Goal: Information Seeking & Learning: Learn about a topic

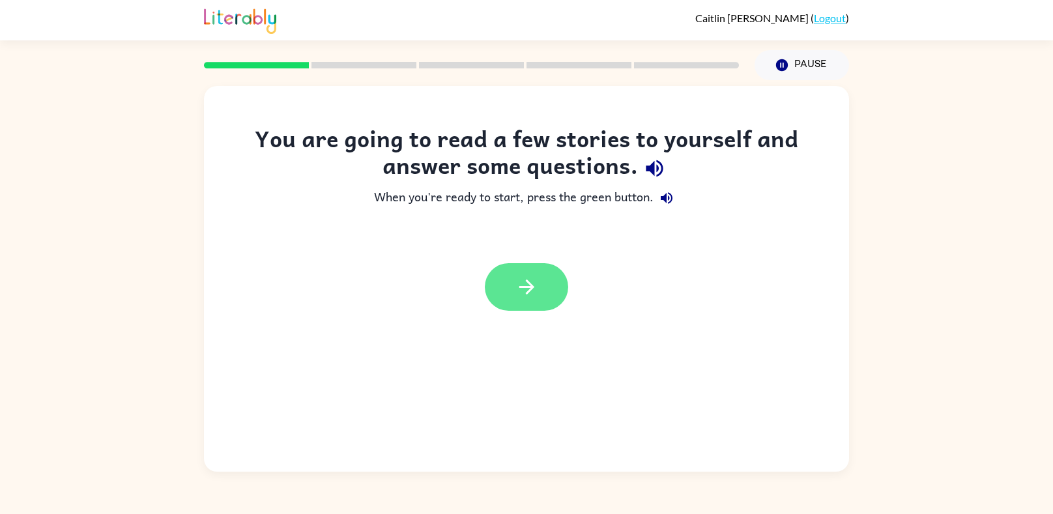
click at [518, 280] on icon "button" at bounding box center [527, 287] width 23 height 23
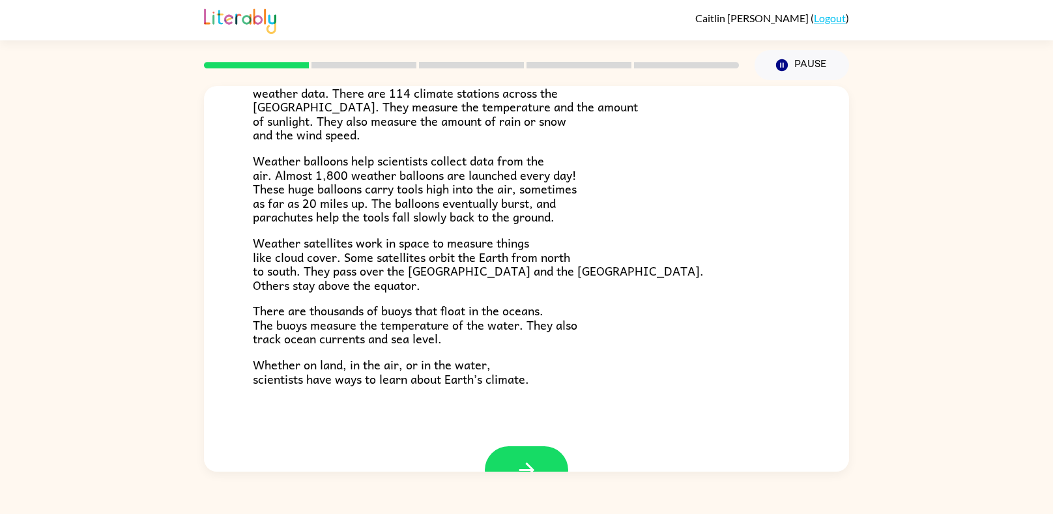
scroll to position [350, 0]
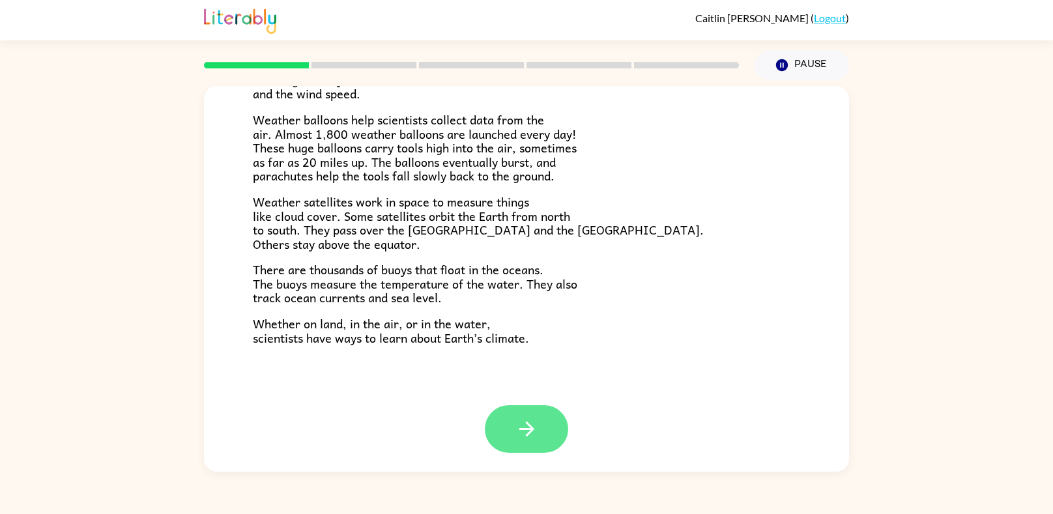
click at [531, 446] on button "button" at bounding box center [526, 429] width 83 height 48
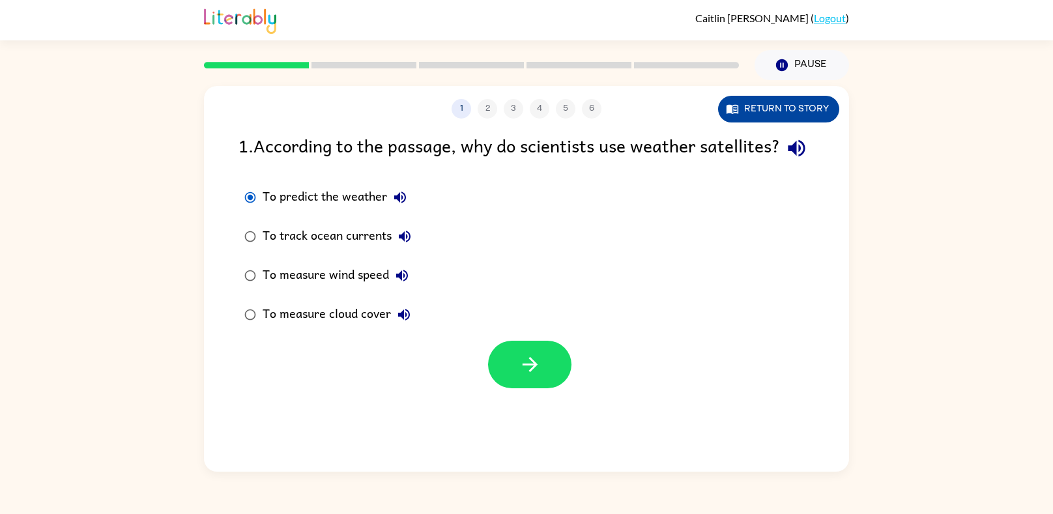
click at [816, 104] on button "Return to story" at bounding box center [778, 109] width 121 height 27
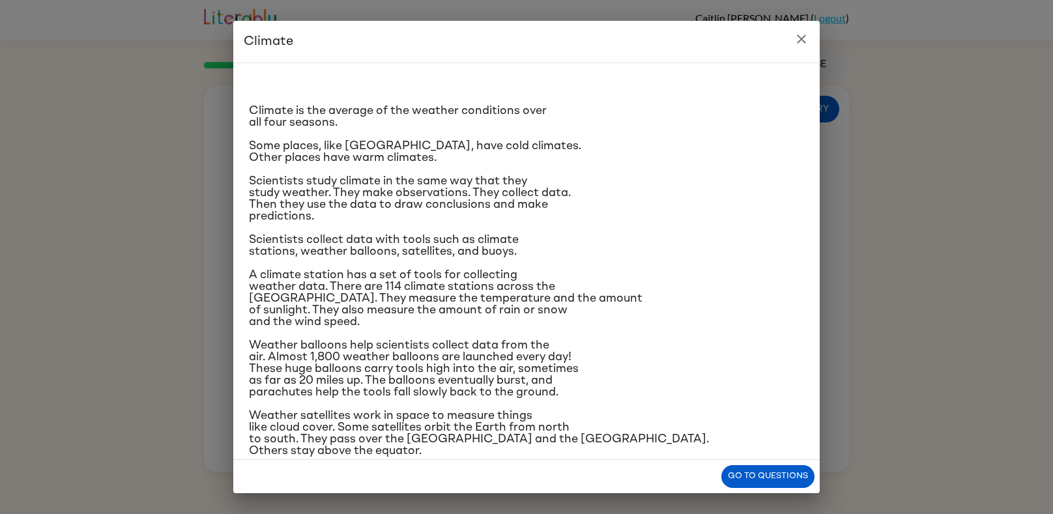
click at [804, 40] on icon "close" at bounding box center [801, 39] width 9 height 9
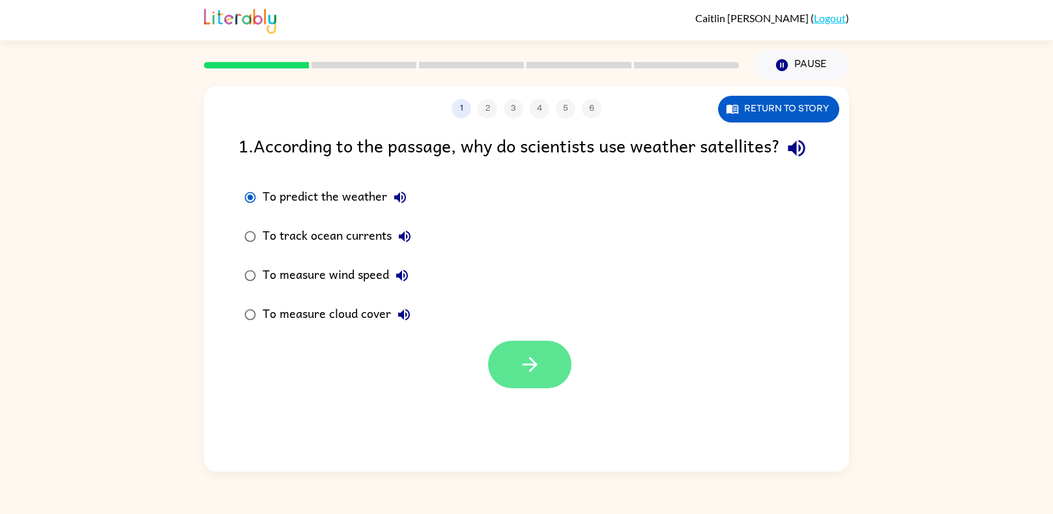
click at [531, 376] on icon "button" at bounding box center [530, 364] width 23 height 23
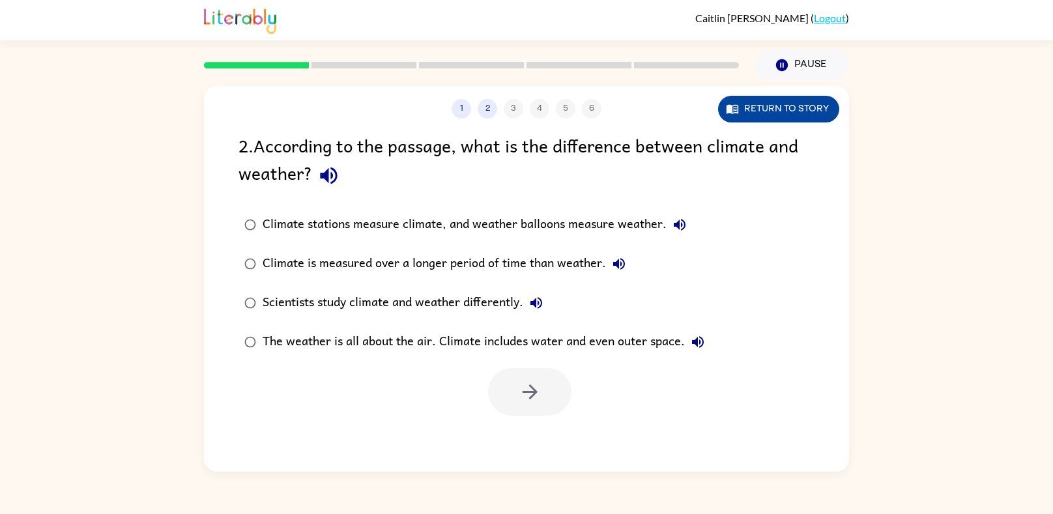
click at [752, 103] on button "Return to story" at bounding box center [778, 109] width 121 height 27
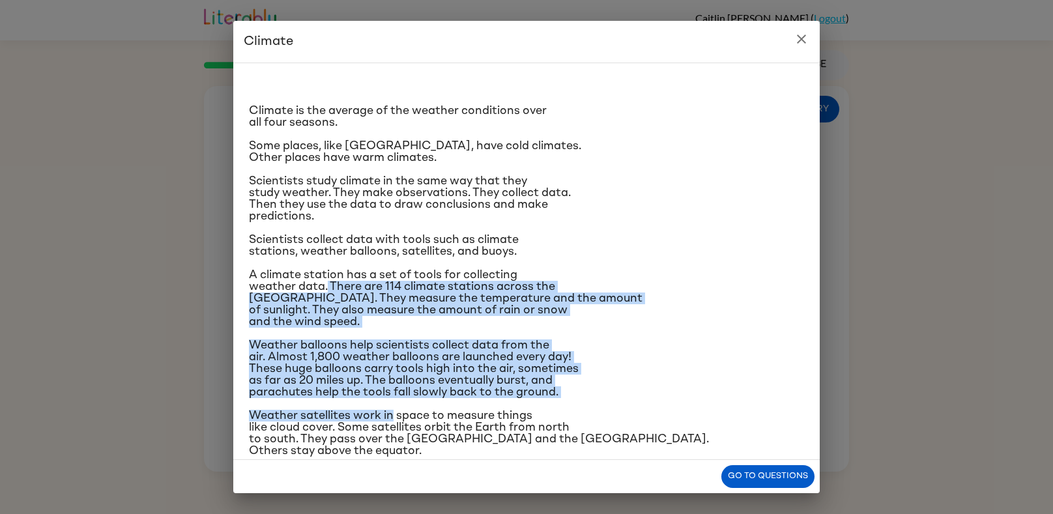
drag, startPoint x: 328, startPoint y: 282, endPoint x: 390, endPoint y: 395, distance: 129.0
click at [390, 395] on div "Climate is the average of the weather conditions over all four seasons. Some pl…" at bounding box center [526, 306] width 555 height 465
click at [668, 278] on p "A climate station has a set of tools for collecting weather data. There are 114…" at bounding box center [526, 298] width 555 height 59
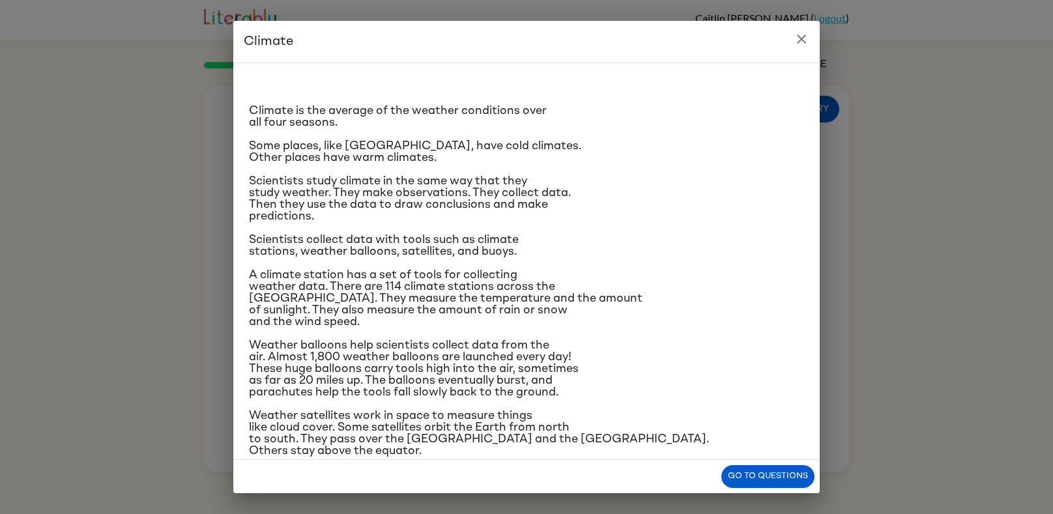
click at [799, 42] on icon "close" at bounding box center [802, 39] width 16 height 16
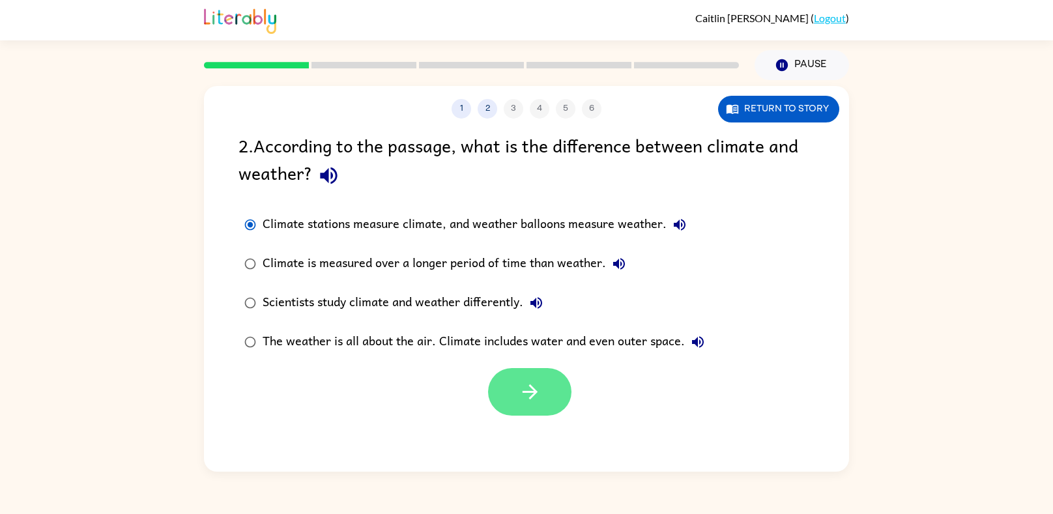
click at [548, 403] on button "button" at bounding box center [529, 392] width 83 height 48
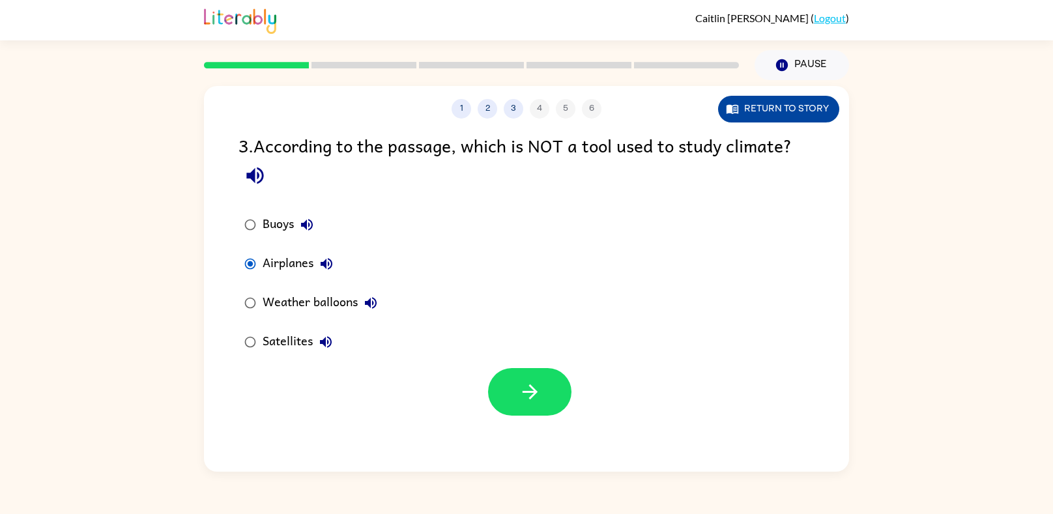
click at [821, 103] on button "Return to story" at bounding box center [778, 109] width 121 height 27
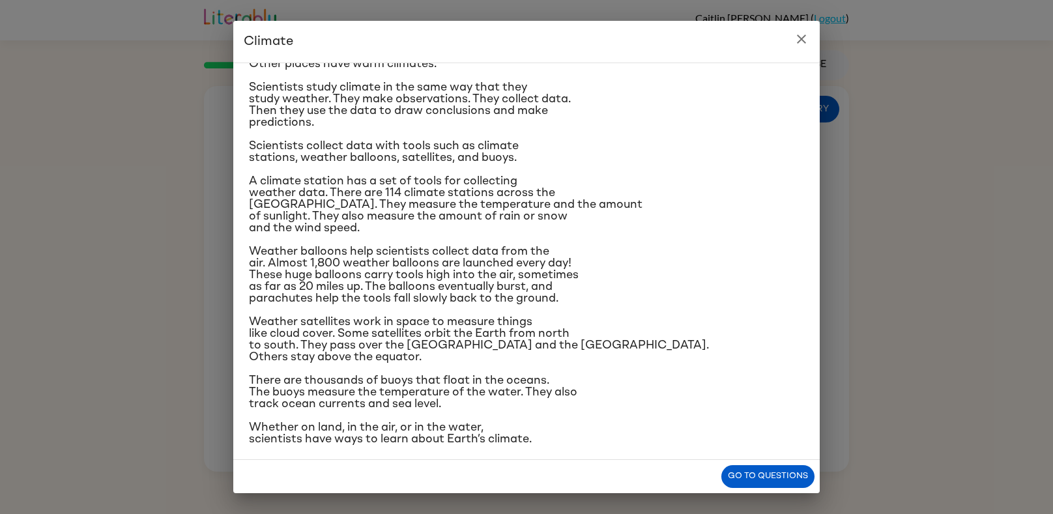
scroll to position [95, 0]
click at [748, 475] on button "Go to questions" at bounding box center [768, 476] width 93 height 23
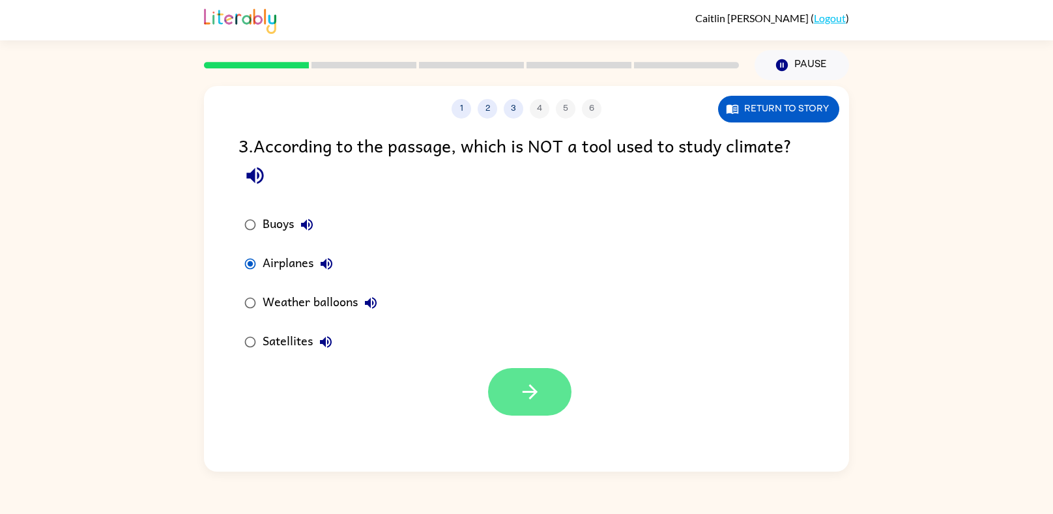
click at [525, 394] on icon "button" at bounding box center [530, 392] width 23 height 23
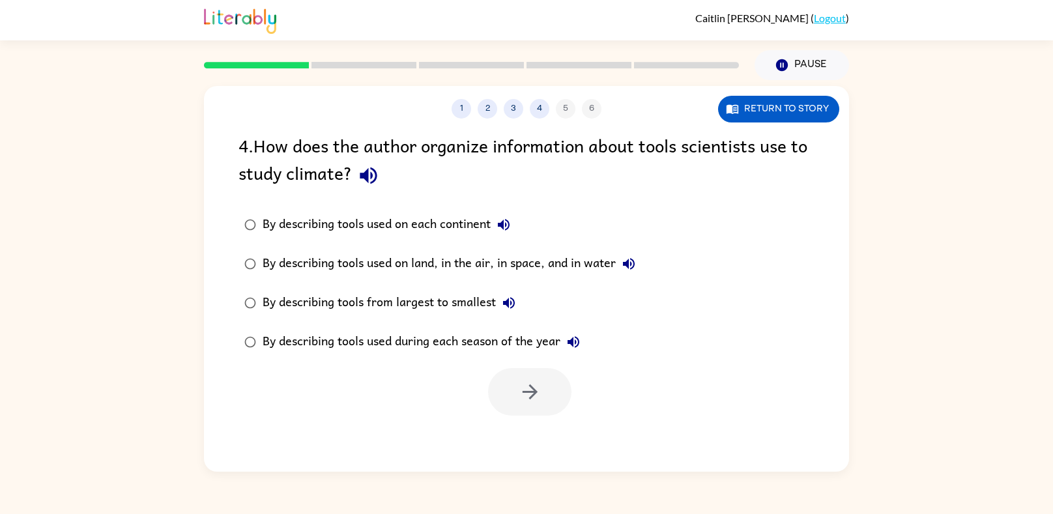
click at [322, 223] on div "By describing tools used on each continent" at bounding box center [390, 225] width 254 height 26
click at [391, 268] on div "By describing tools used on land, in the air, in space, and in water" at bounding box center [452, 264] width 379 height 26
click at [525, 391] on icon "button" at bounding box center [529, 392] width 15 height 15
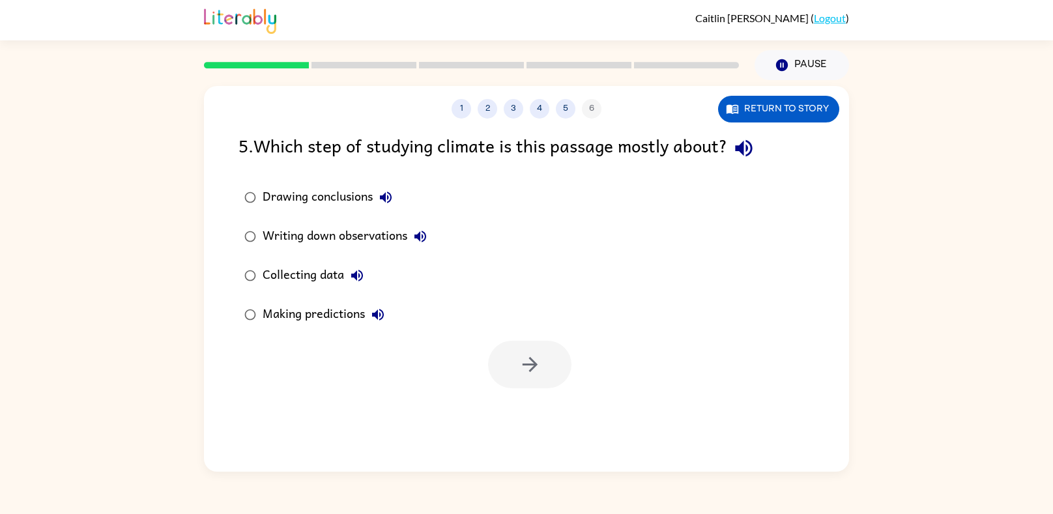
click at [411, 236] on button "Writing down observations" at bounding box center [420, 237] width 26 height 26
click at [444, 227] on div "Drawing conclusions Writing down observations Collecting data Making predictions" at bounding box center [345, 256] width 212 height 156
click at [423, 237] on icon "button" at bounding box center [421, 237] width 16 height 16
click at [749, 156] on icon "button" at bounding box center [744, 148] width 23 height 23
click at [358, 273] on icon "button" at bounding box center [357, 276] width 16 height 16
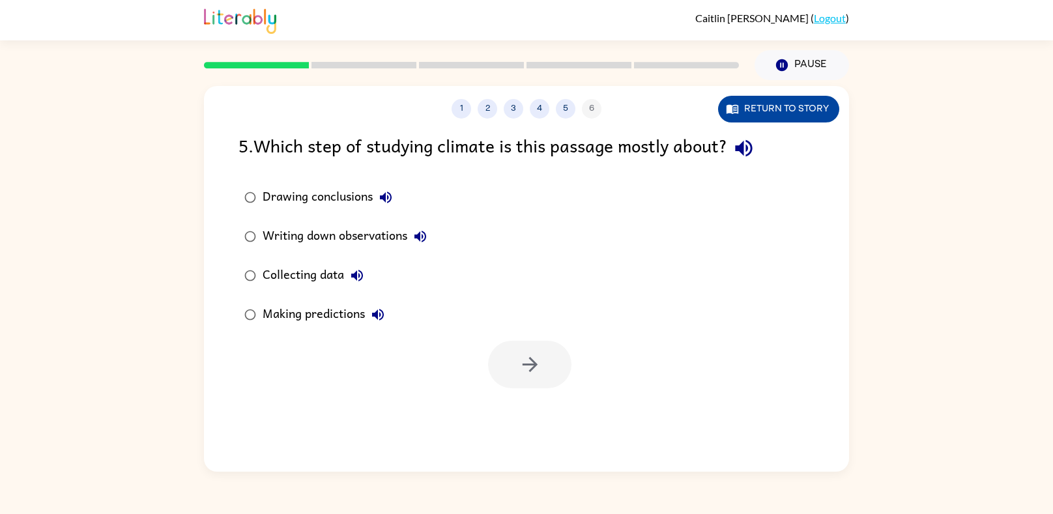
click at [793, 108] on button "Return to story" at bounding box center [778, 109] width 121 height 27
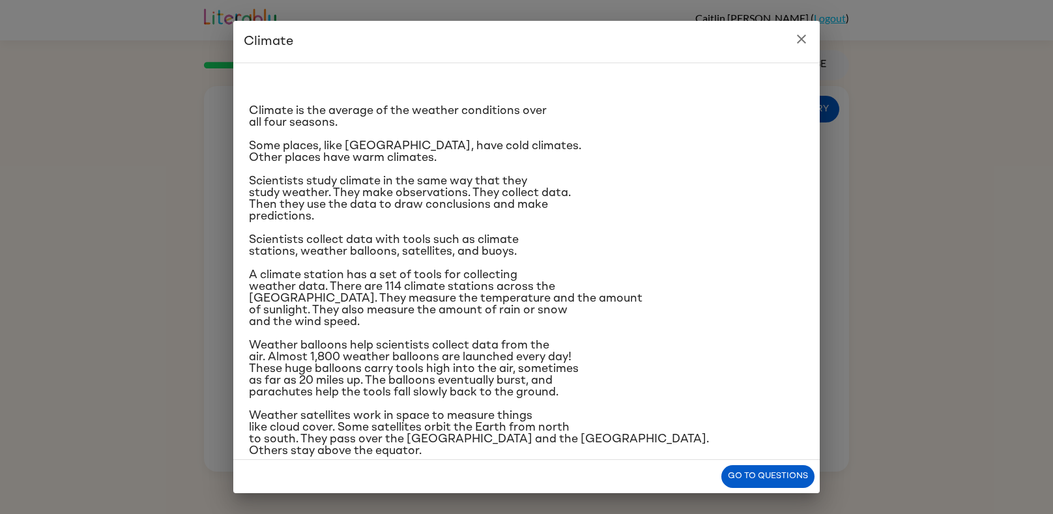
click at [799, 48] on button "close" at bounding box center [802, 39] width 26 height 26
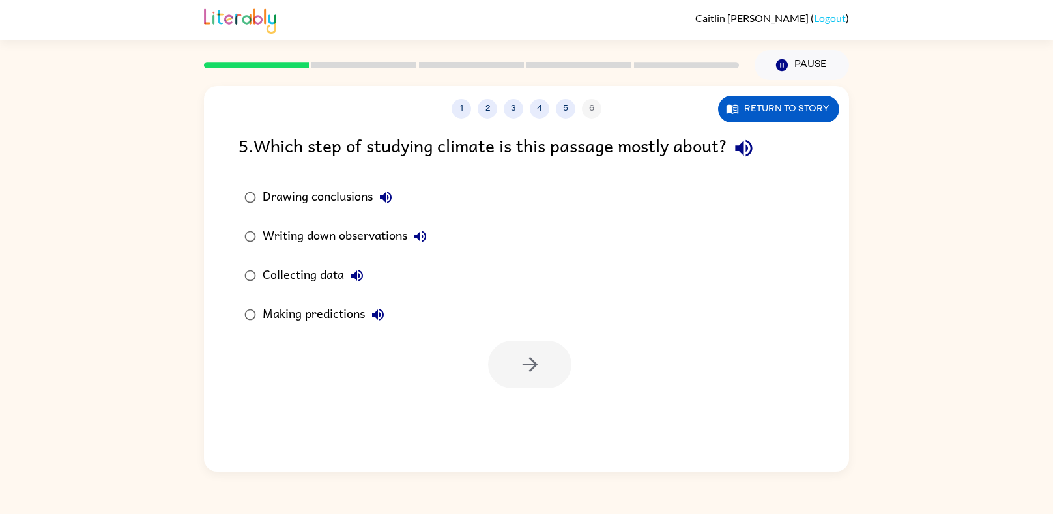
click at [301, 271] on div "Collecting data" at bounding box center [317, 276] width 108 height 26
click at [523, 384] on button "button" at bounding box center [529, 365] width 83 height 48
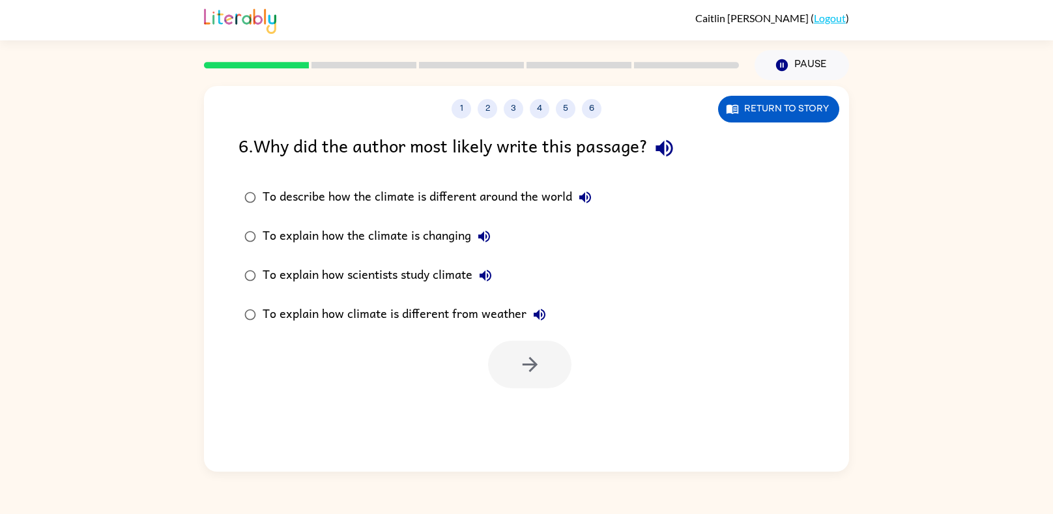
click at [412, 207] on div "To describe how the climate is different around the world" at bounding box center [431, 197] width 336 height 26
click at [446, 282] on div "To explain how scientists study climate" at bounding box center [381, 276] width 236 height 26
click at [518, 358] on button "button" at bounding box center [529, 365] width 83 height 48
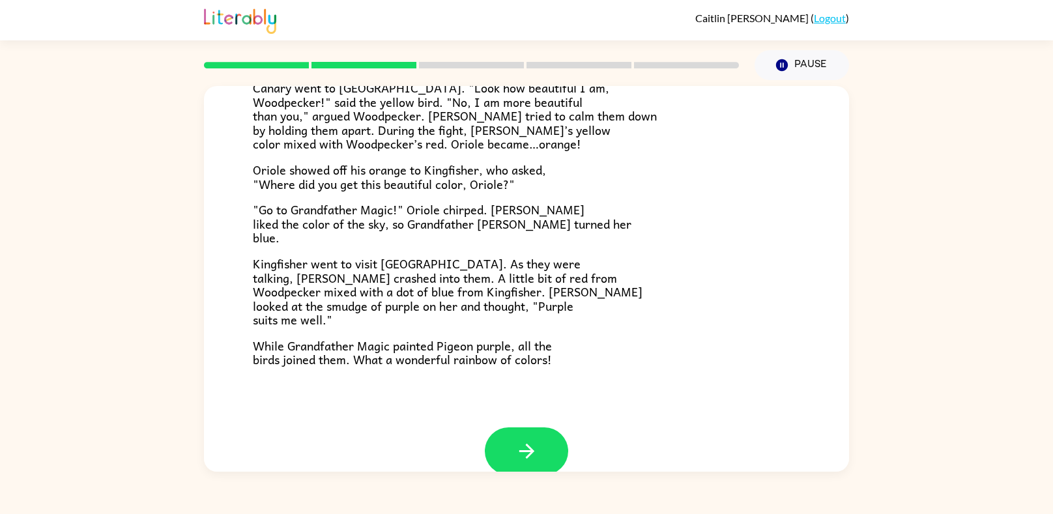
scroll to position [299, 0]
click at [524, 444] on icon "button" at bounding box center [527, 452] width 23 height 23
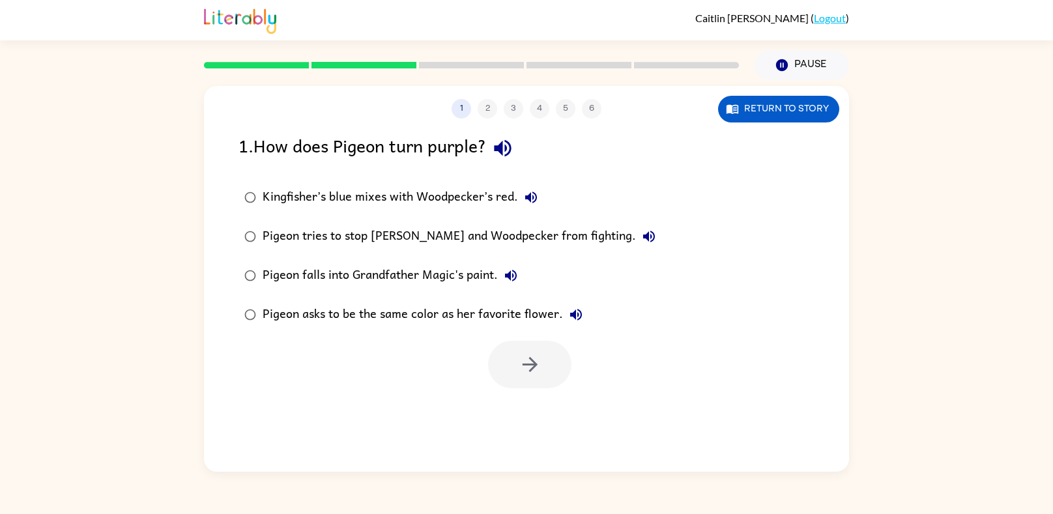
scroll to position [0, 0]
click at [382, 200] on div "Kingfisher’s blue mixes with Woodpecker’s red." at bounding box center [404, 197] width 282 height 26
click at [514, 368] on button "button" at bounding box center [529, 365] width 83 height 48
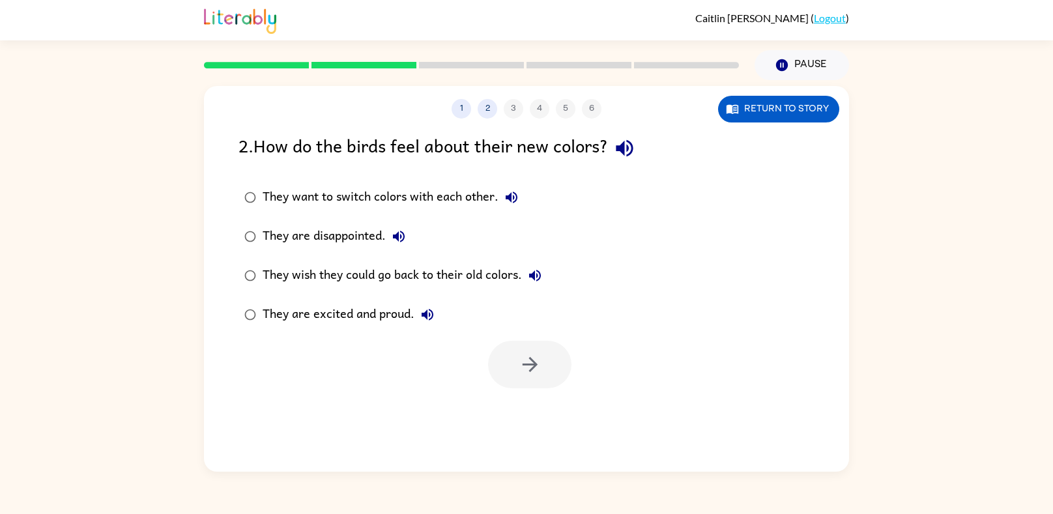
click at [413, 278] on div "They wish they could go back to their old colors." at bounding box center [405, 276] width 285 height 26
click at [384, 323] on div "They are excited and proud." at bounding box center [352, 315] width 178 height 26
click at [512, 353] on button "button" at bounding box center [529, 365] width 83 height 48
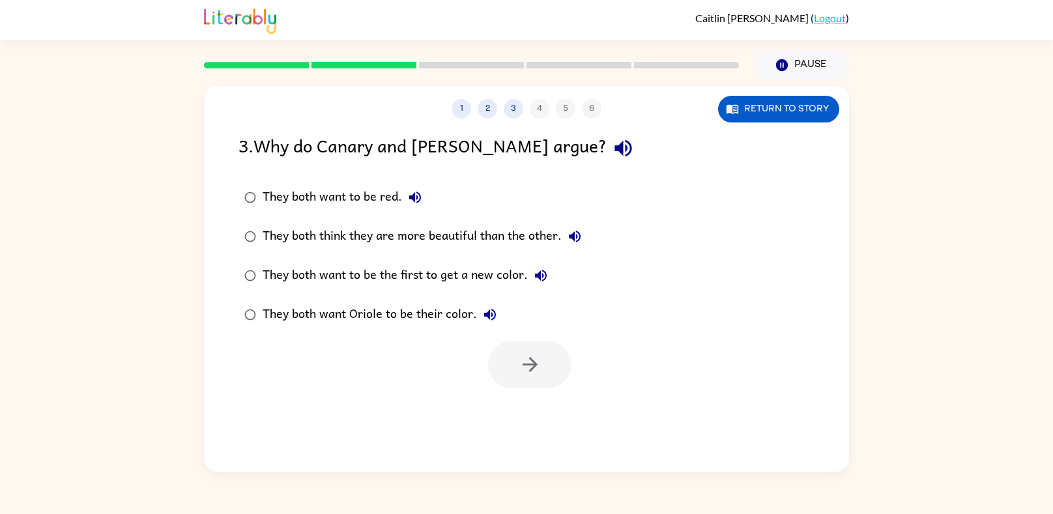
click at [378, 234] on div "They both think they are more beautiful than the other." at bounding box center [425, 237] width 325 height 26
click at [512, 357] on button "button" at bounding box center [529, 365] width 83 height 48
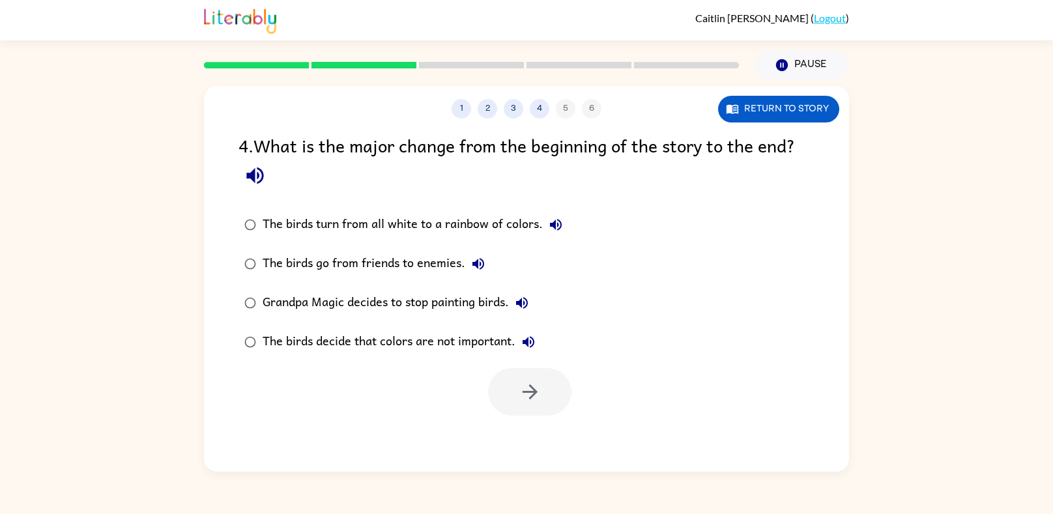
click at [407, 230] on div "The birds turn from all white to a rainbow of colors." at bounding box center [416, 225] width 306 height 26
click at [817, 123] on div "1 2 3 4 5 6 Return to story 4 . What is the major change from the beginning of …" at bounding box center [526, 279] width 645 height 386
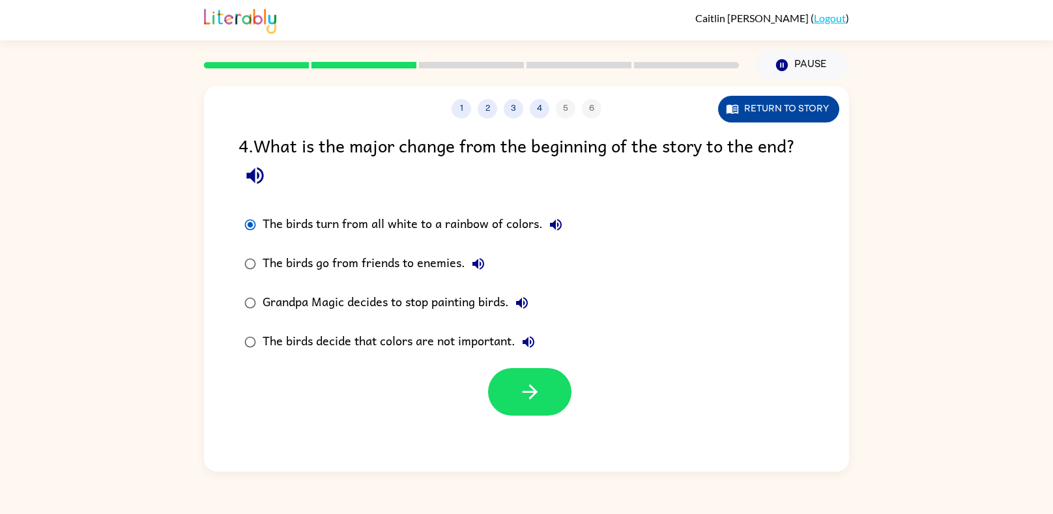
click at [816, 113] on button "Return to story" at bounding box center [778, 109] width 121 height 27
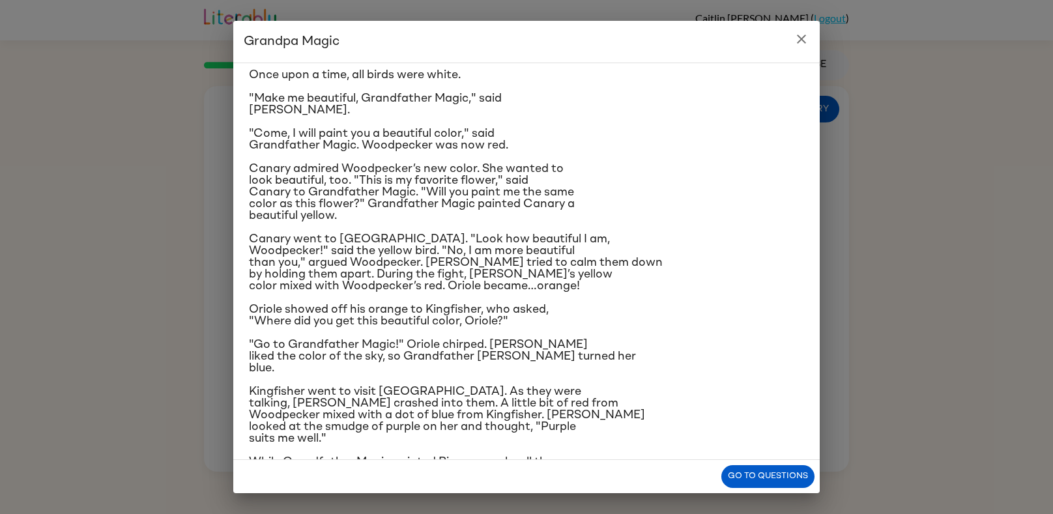
scroll to position [72, 0]
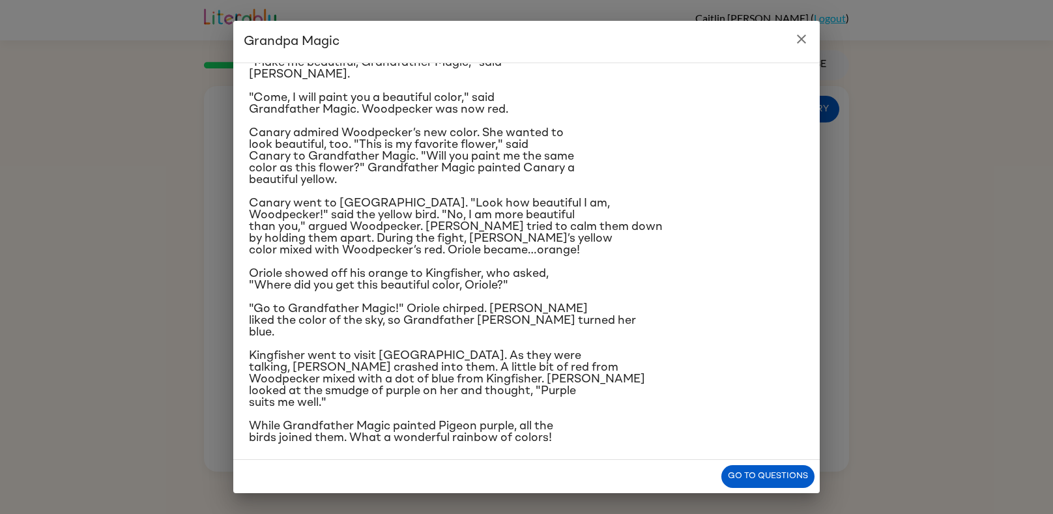
click at [796, 43] on icon "close" at bounding box center [802, 39] width 16 height 16
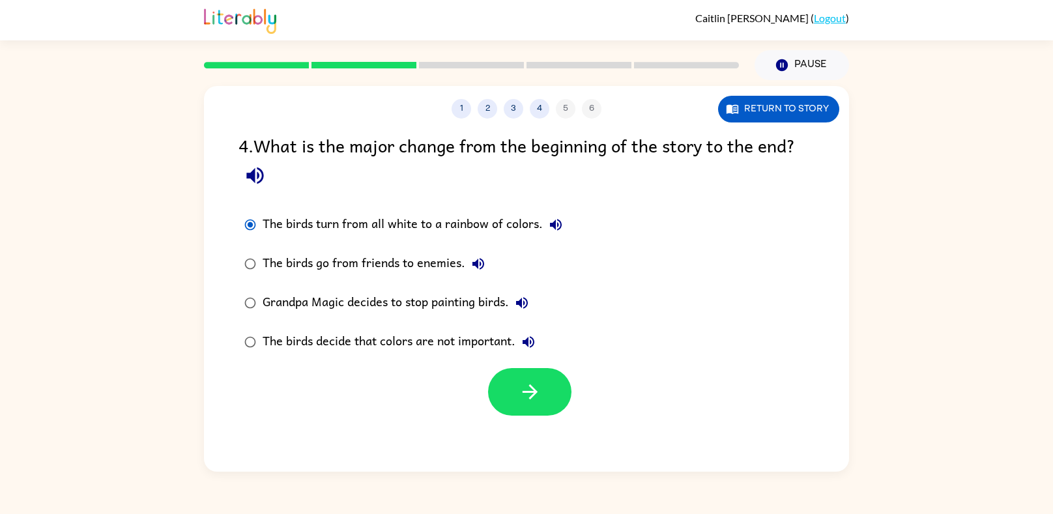
click at [546, 425] on div "1 2 3 4 5 6 Return to story 4 . What is the major change from the beginning of …" at bounding box center [526, 279] width 645 height 386
click at [540, 382] on icon "button" at bounding box center [530, 392] width 23 height 23
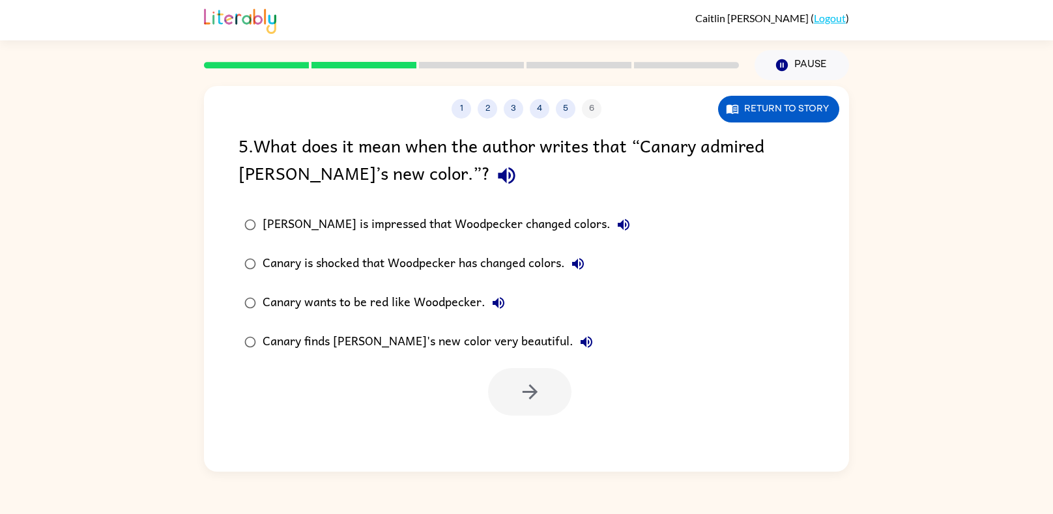
click at [616, 225] on icon "button" at bounding box center [624, 225] width 16 height 16
click at [524, 225] on div "[PERSON_NAME] is impressed that Woodpecker changed colors." at bounding box center [450, 225] width 374 height 26
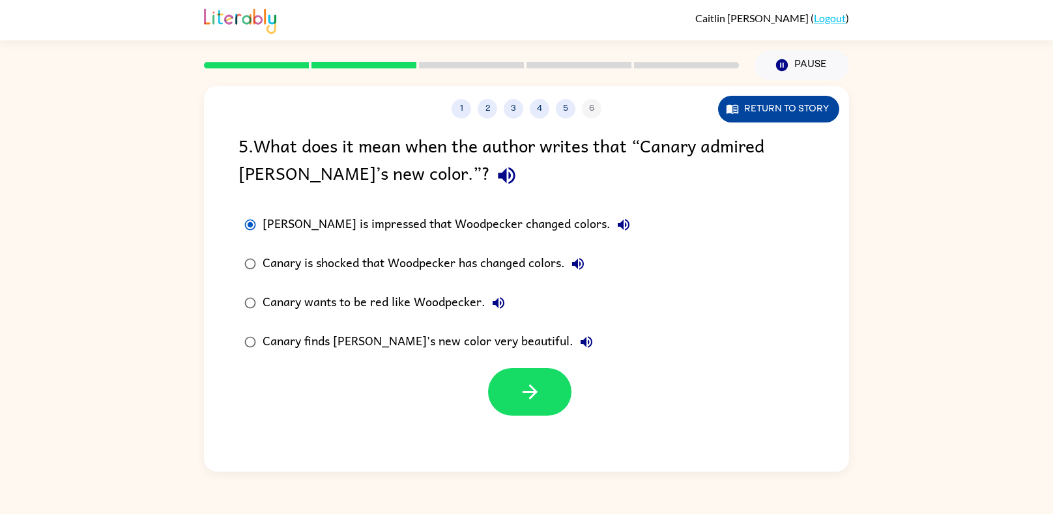
click at [783, 106] on button "Return to story" at bounding box center [778, 109] width 121 height 27
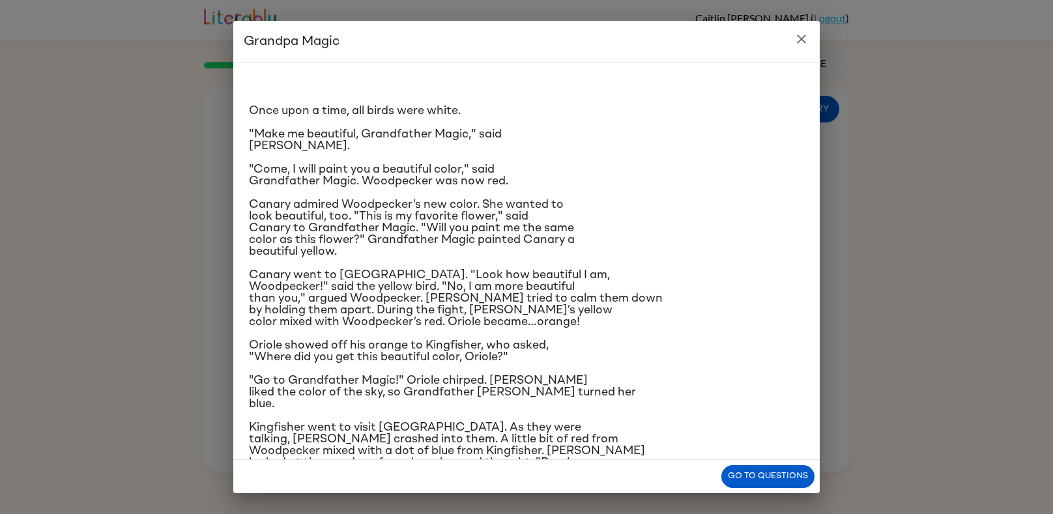
click at [801, 38] on icon "close" at bounding box center [801, 39] width 9 height 9
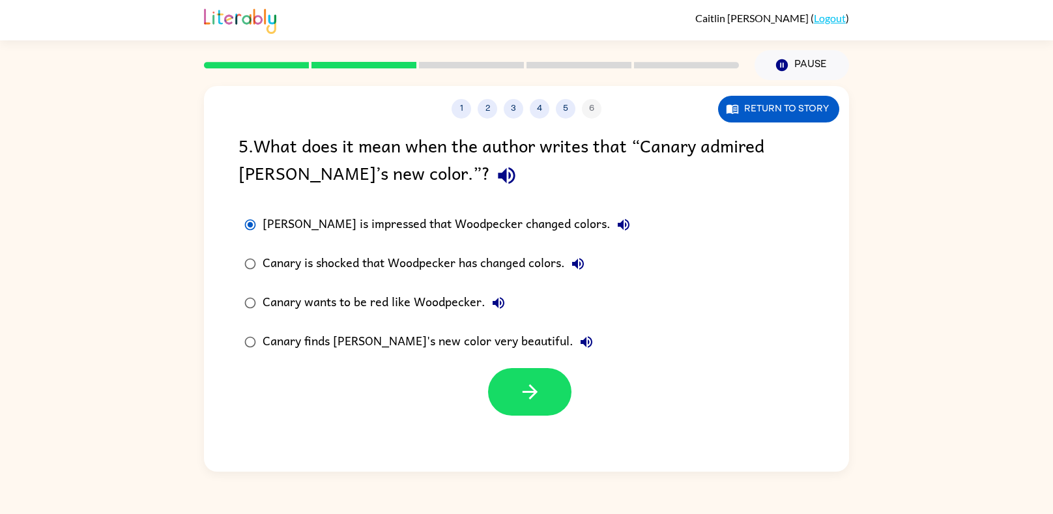
click at [499, 351] on div "Canary finds [PERSON_NAME]'s new color very beautiful." at bounding box center [431, 342] width 337 height 26
click at [522, 392] on icon "button" at bounding box center [530, 392] width 23 height 23
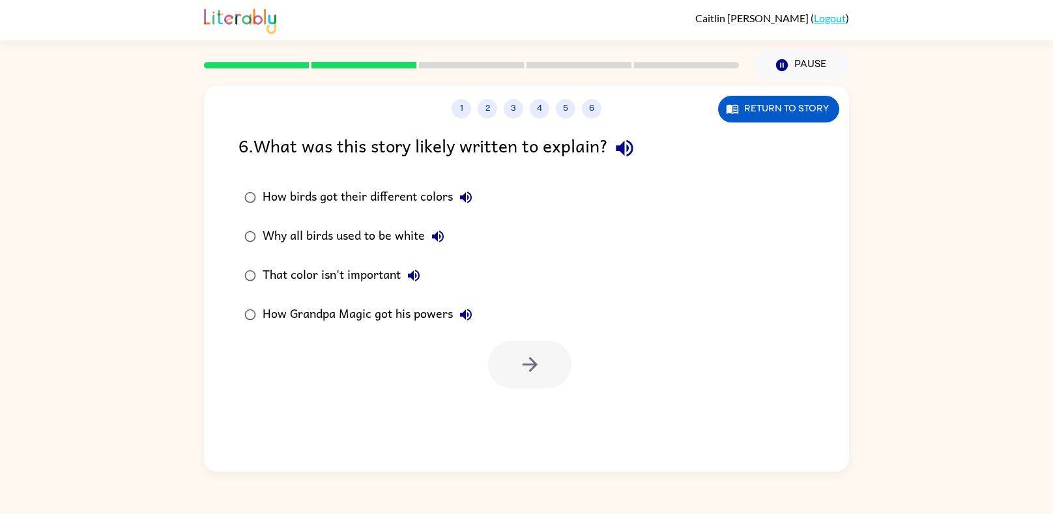
click at [282, 201] on div "How birds got their different colors" at bounding box center [371, 197] width 216 height 26
click at [518, 351] on button "button" at bounding box center [529, 365] width 83 height 48
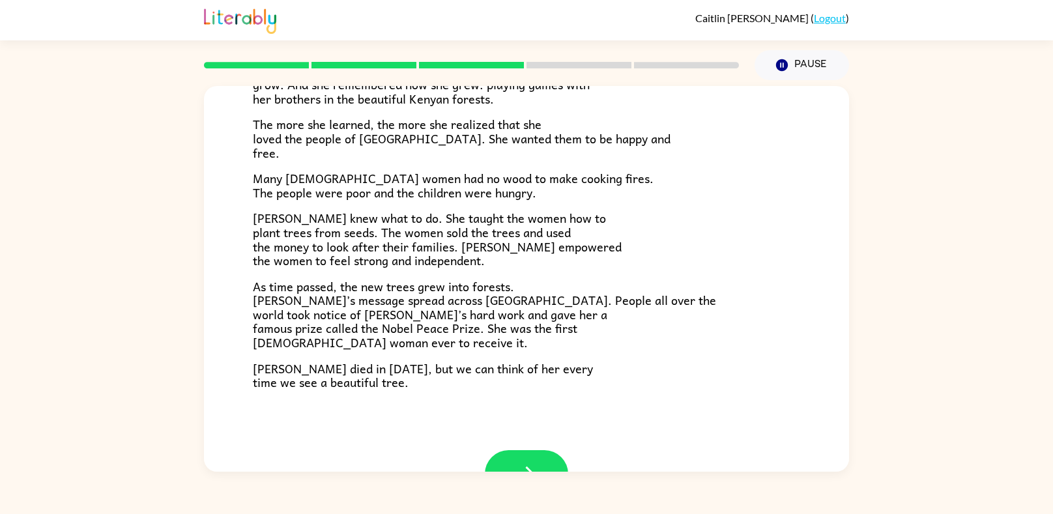
scroll to position [353, 0]
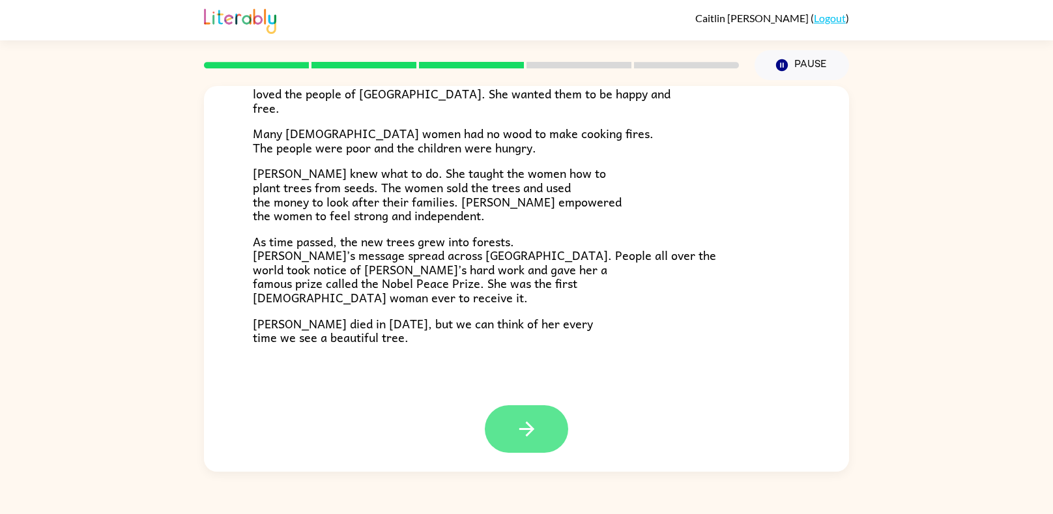
click at [520, 420] on icon "button" at bounding box center [527, 429] width 23 height 23
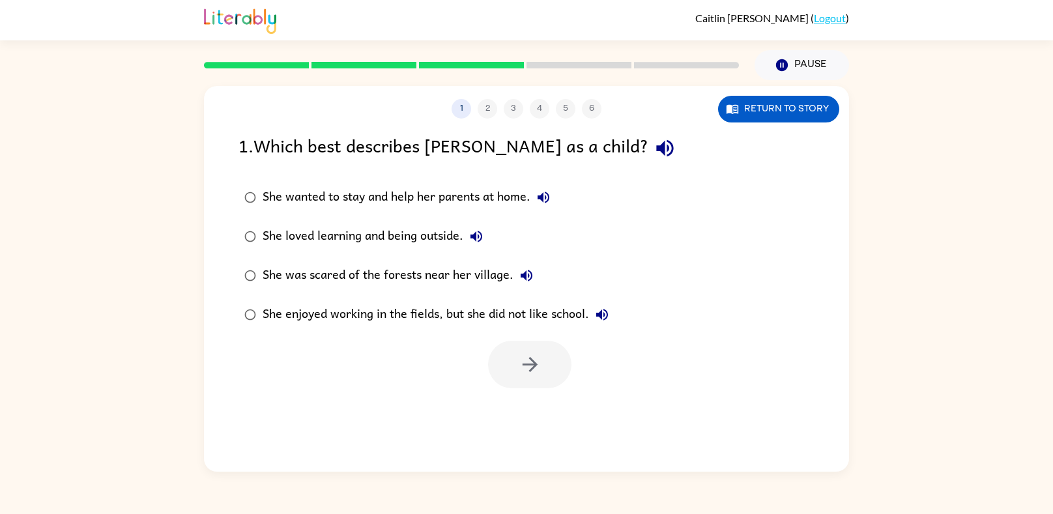
click at [282, 239] on div "She loved learning and being outside." at bounding box center [376, 237] width 227 height 26
click at [531, 375] on icon "button" at bounding box center [530, 364] width 23 height 23
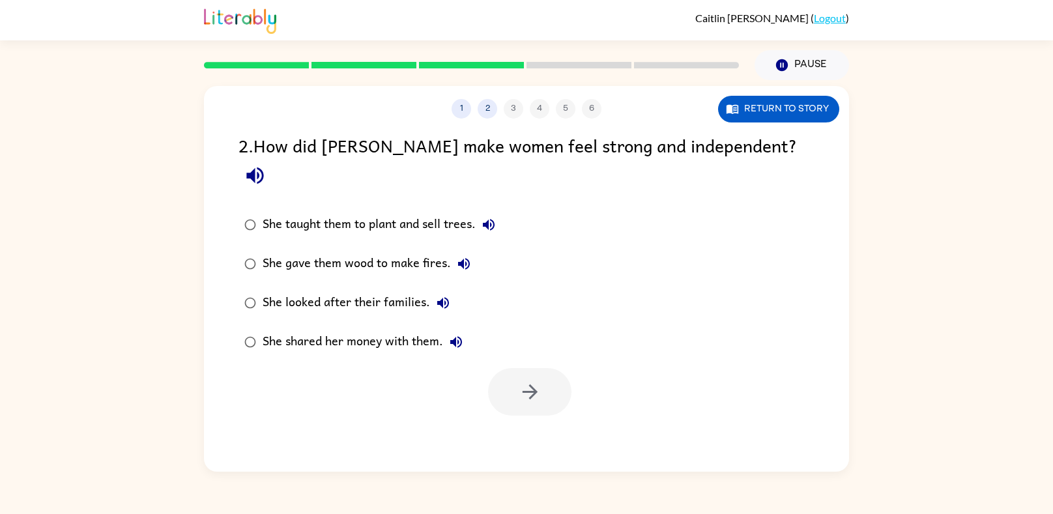
click at [413, 212] on div "She taught them to plant and sell trees." at bounding box center [382, 225] width 239 height 26
click at [508, 368] on button "button" at bounding box center [529, 392] width 83 height 48
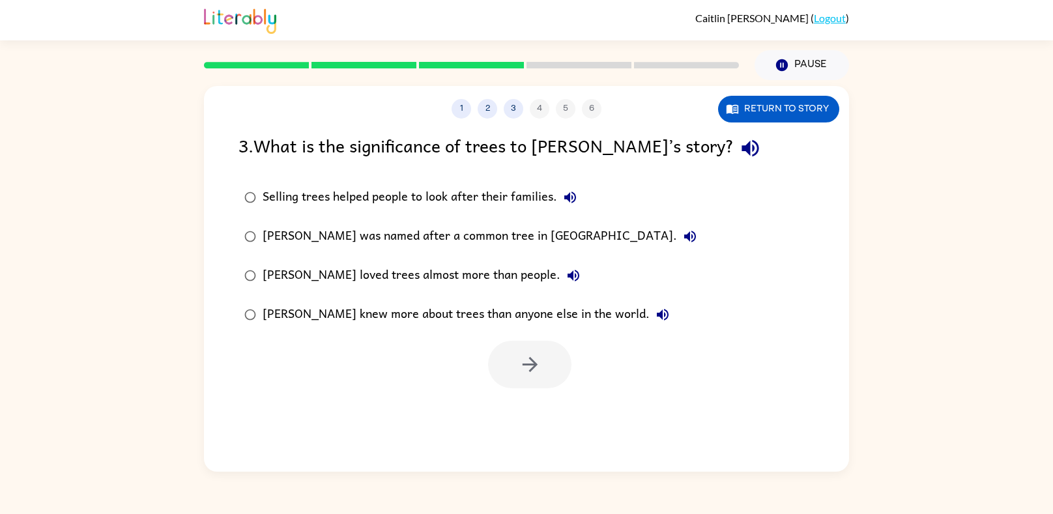
click at [402, 205] on div "Selling trees helped people to look after their families." at bounding box center [423, 197] width 321 height 26
click at [534, 376] on icon "button" at bounding box center [530, 364] width 23 height 23
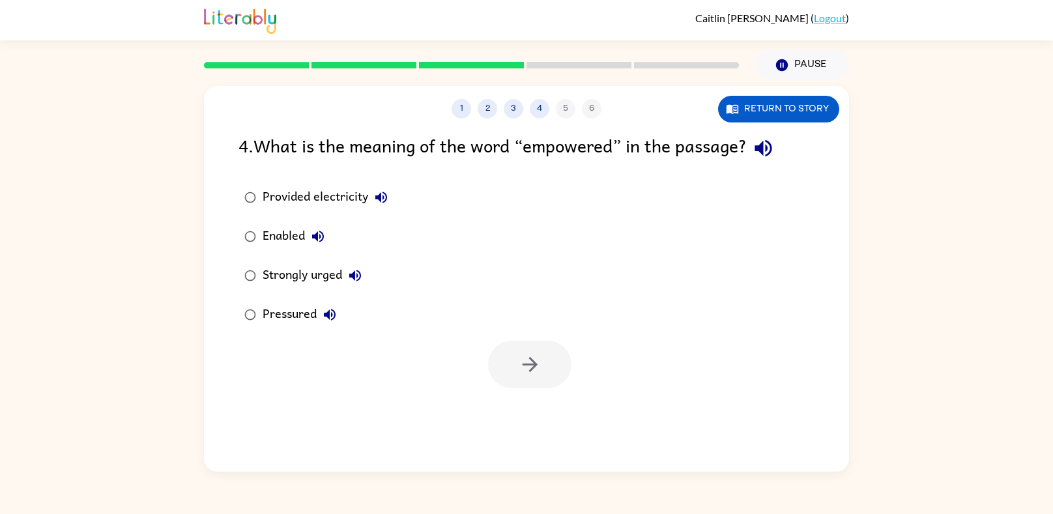
click at [317, 280] on div "Strongly urged" at bounding box center [316, 276] width 106 height 26
click at [519, 371] on icon "button" at bounding box center [530, 364] width 23 height 23
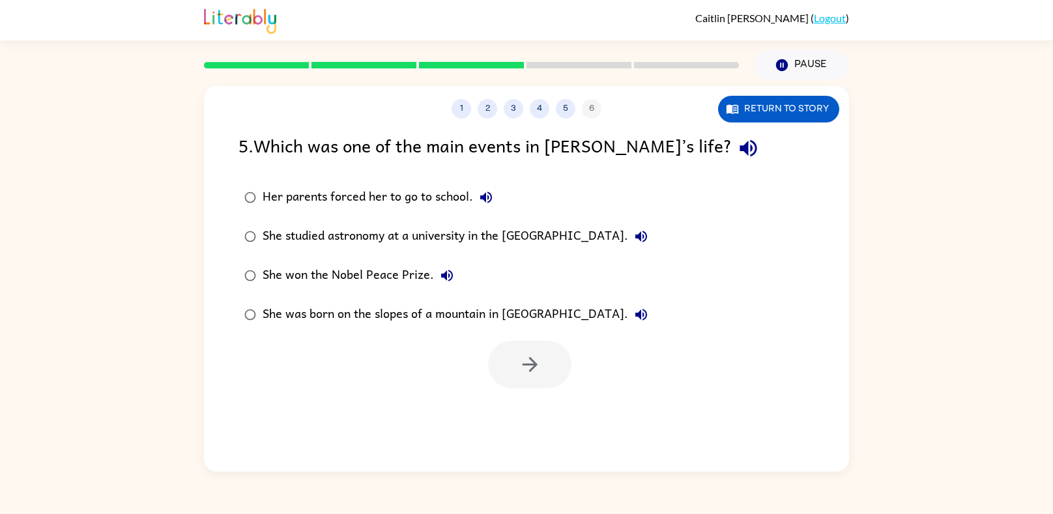
click at [375, 285] on div "She won the Nobel Peace Prize." at bounding box center [361, 276] width 197 height 26
click at [513, 372] on button "button" at bounding box center [529, 365] width 83 height 48
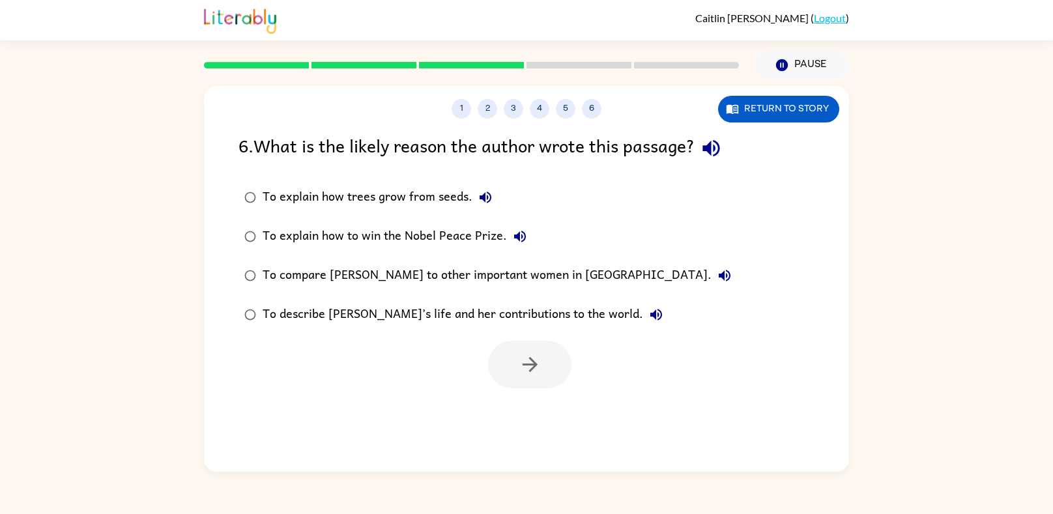
click at [407, 318] on div "To describe [PERSON_NAME]’s life and her contributions to the world." at bounding box center [466, 315] width 407 height 26
click at [519, 367] on icon "button" at bounding box center [530, 364] width 23 height 23
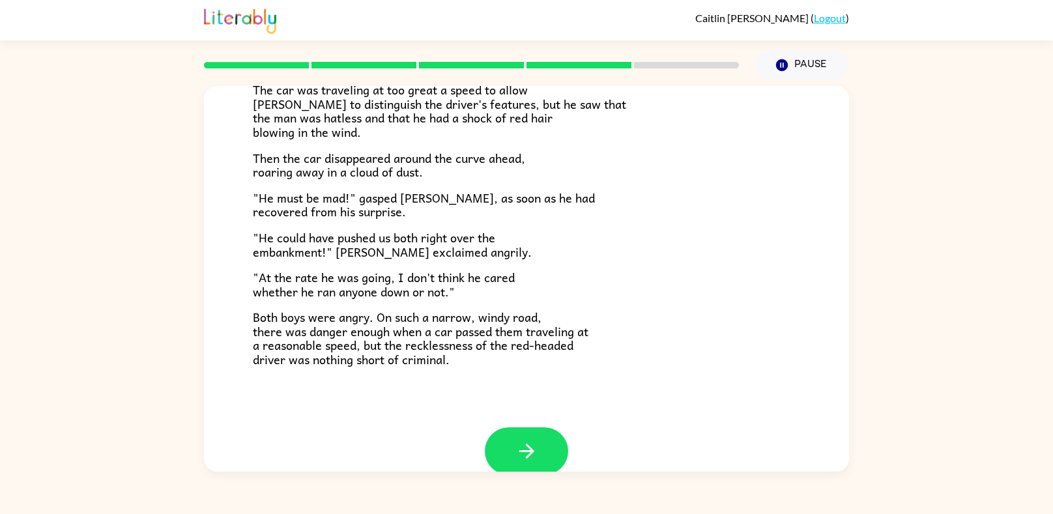
scroll to position [327, 0]
click at [519, 439] on icon "button" at bounding box center [527, 450] width 23 height 23
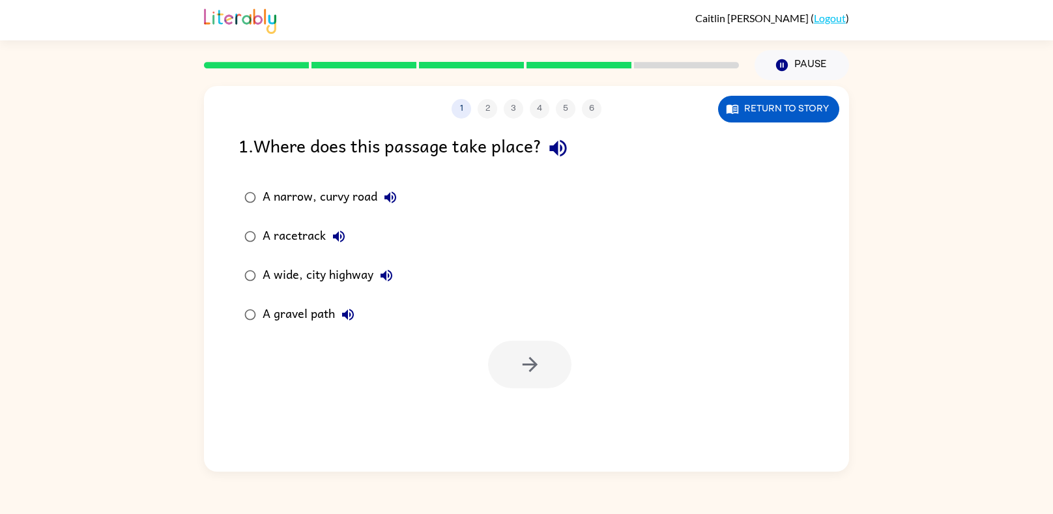
click at [330, 191] on div "A narrow, curvy road" at bounding box center [333, 197] width 141 height 26
click at [525, 363] on icon "button" at bounding box center [530, 364] width 23 height 23
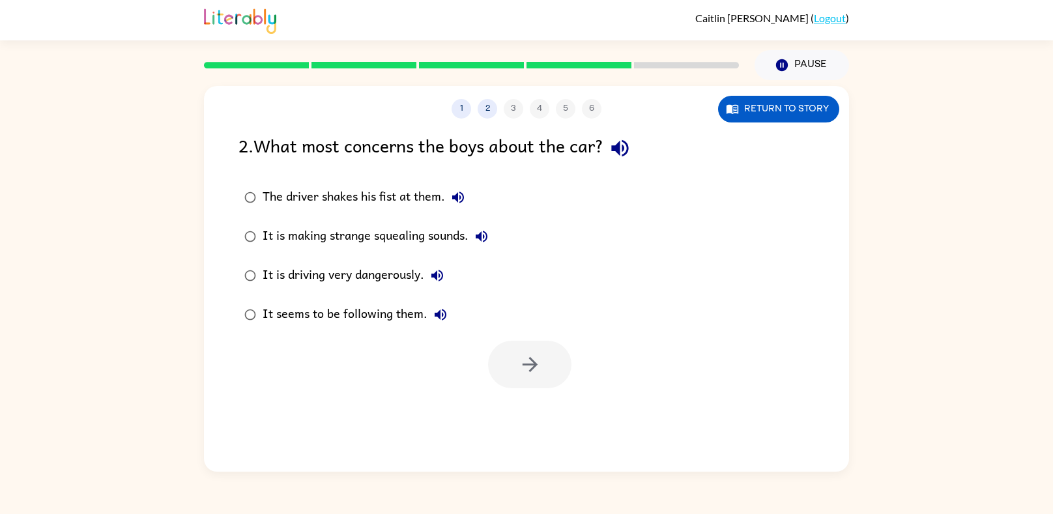
click at [342, 273] on div "It is driving very dangerously." at bounding box center [357, 276] width 188 height 26
click at [550, 369] on button "button" at bounding box center [529, 365] width 83 height 48
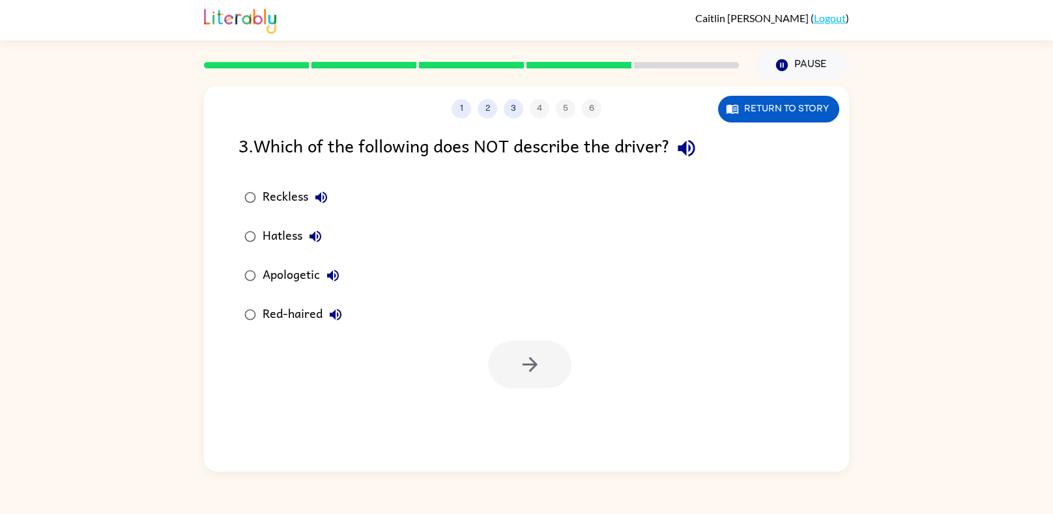
click at [288, 278] on div "Apologetic" at bounding box center [304, 276] width 83 height 26
click at [538, 365] on icon "button" at bounding box center [530, 364] width 23 height 23
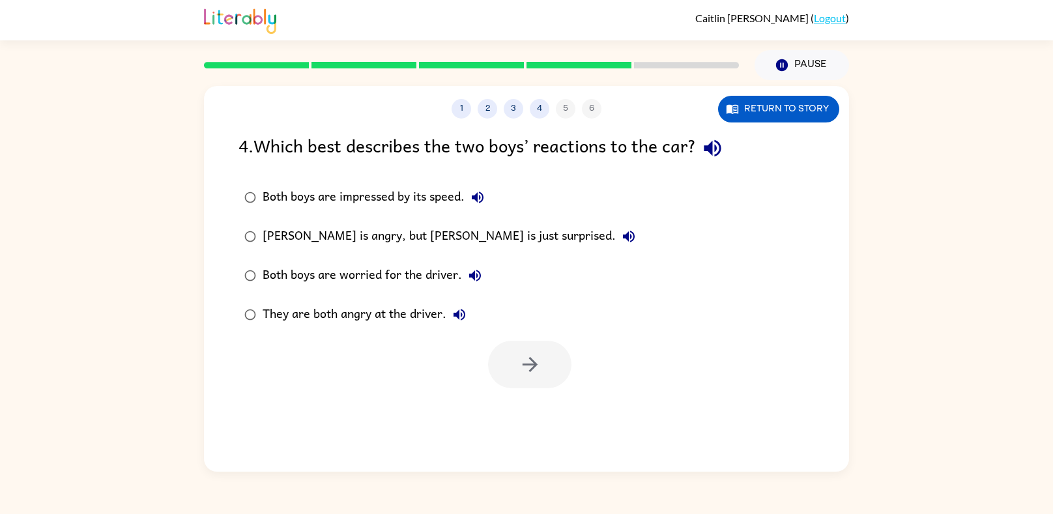
click at [358, 315] on div "They are both angry at the driver." at bounding box center [368, 315] width 210 height 26
click at [428, 242] on div "[PERSON_NAME] is angry, but [PERSON_NAME] is just surprised." at bounding box center [452, 237] width 379 height 26
click at [564, 379] on button "button" at bounding box center [529, 365] width 83 height 48
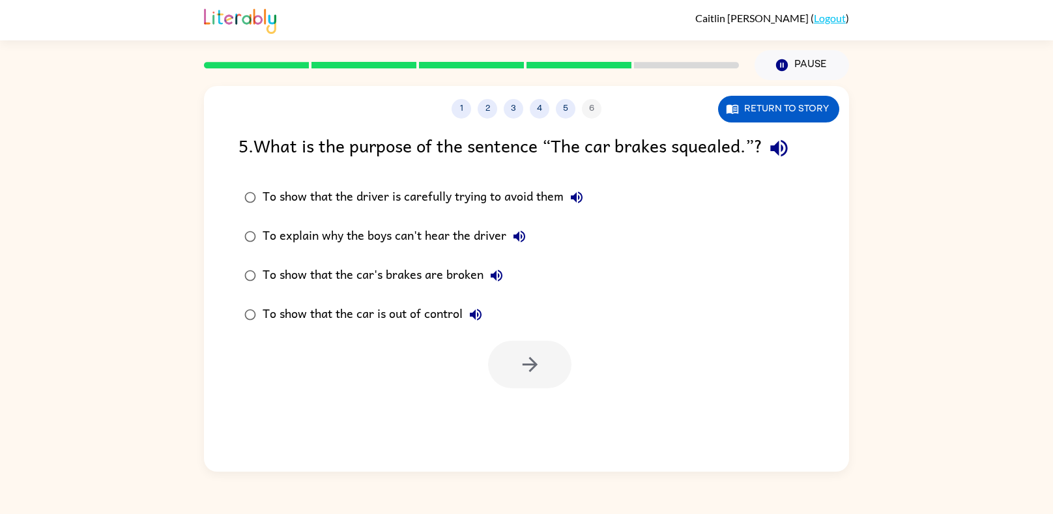
click at [387, 272] on div "To show that the car's brakes are broken" at bounding box center [386, 276] width 247 height 26
click at [397, 308] on div "To show that the car is out of control" at bounding box center [376, 315] width 226 height 26
click at [403, 284] on div "To show that the car's brakes are broken" at bounding box center [386, 276] width 247 height 26
click at [522, 364] on icon "button" at bounding box center [529, 364] width 15 height 15
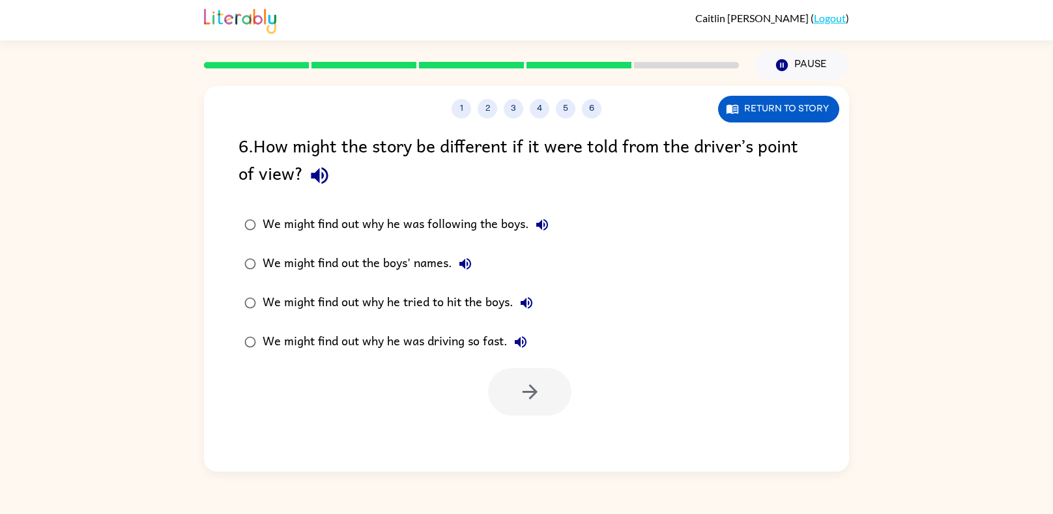
click at [388, 343] on div "We might find out why he was driving so fast." at bounding box center [398, 342] width 271 height 26
click at [525, 401] on icon "button" at bounding box center [530, 392] width 23 height 23
